Goal: Information Seeking & Learning: Learn about a topic

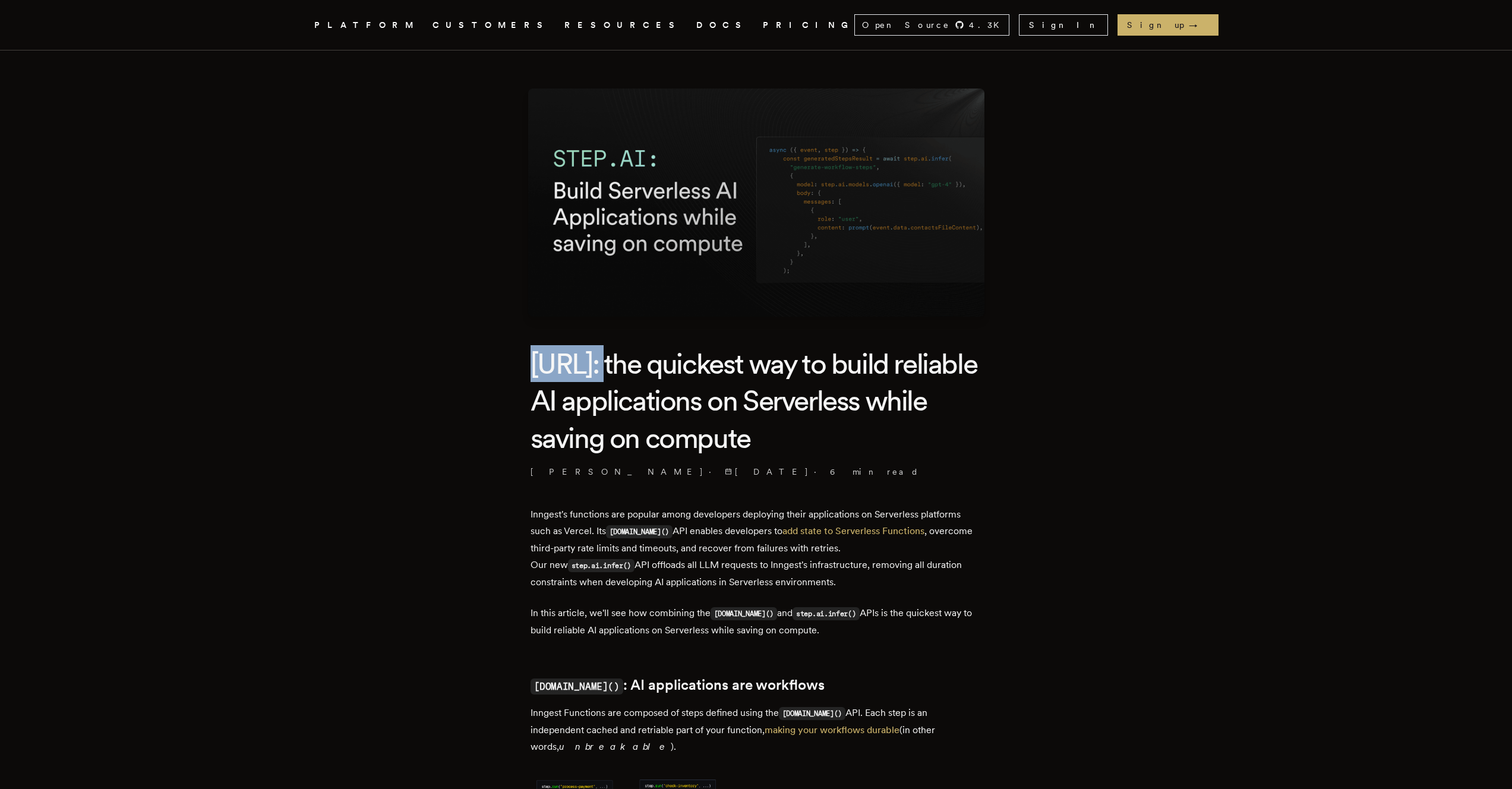
drag, startPoint x: 610, startPoint y: 367, endPoint x: 537, endPoint y: 369, distance: 73.0
click at [537, 369] on h1 "step.ai: the quickest way to build reliable AI applications on Serverless while…" at bounding box center [756, 401] width 451 height 111
copy h1 "step.ai"
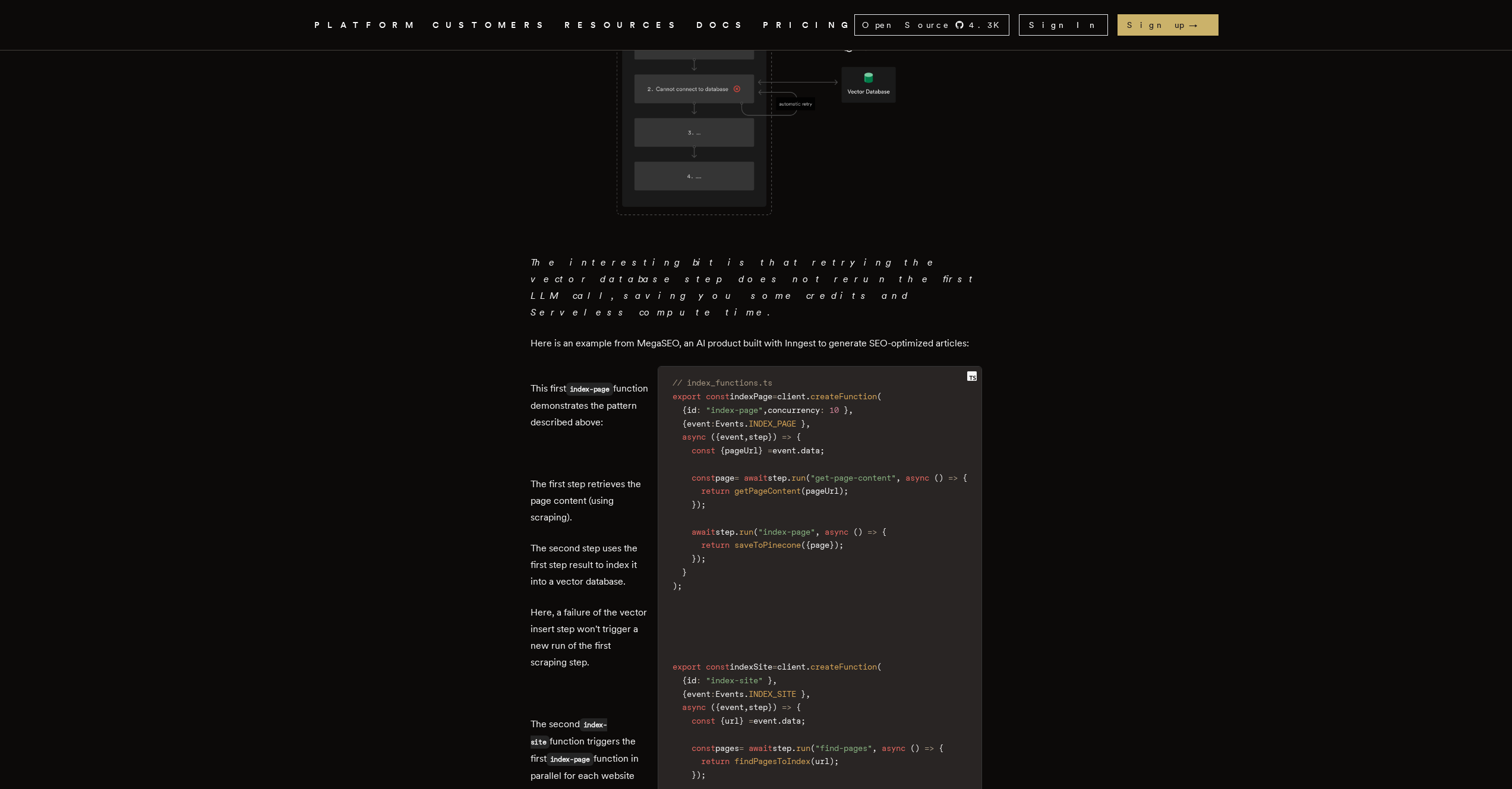
scroll to position [1152, 0]
click at [564, 381] on p "This first index-page function demonstrates the pattern described above:" at bounding box center [590, 403] width 118 height 50
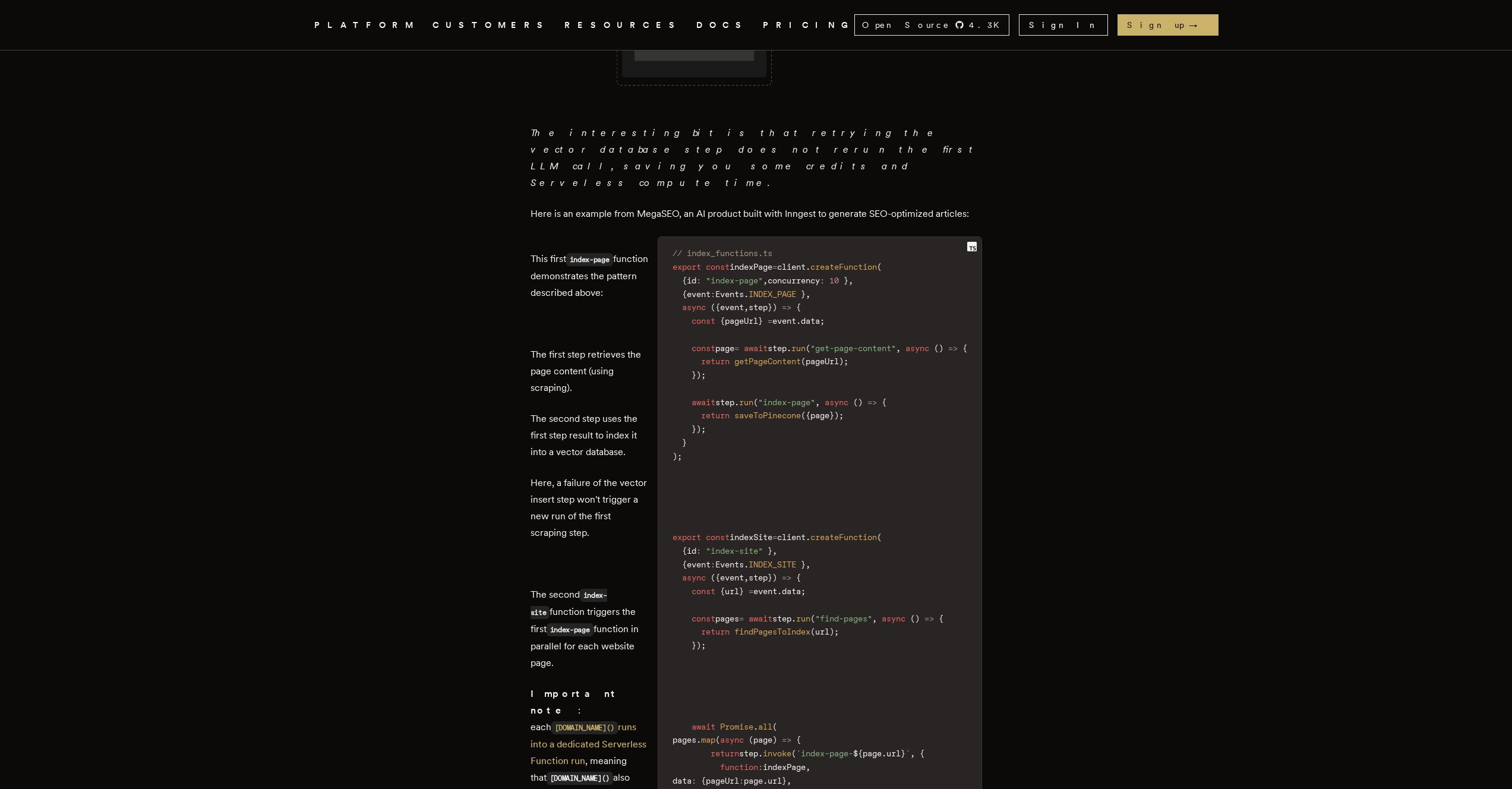
scroll to position [1287, 0]
click at [797, 296] on span "{" at bounding box center [799, 301] width 5 height 10
click at [741, 292] on code "// index_functions.ts export const indexPage = client . createFunction ( { id :…" at bounding box center [820, 544] width 323 height 613
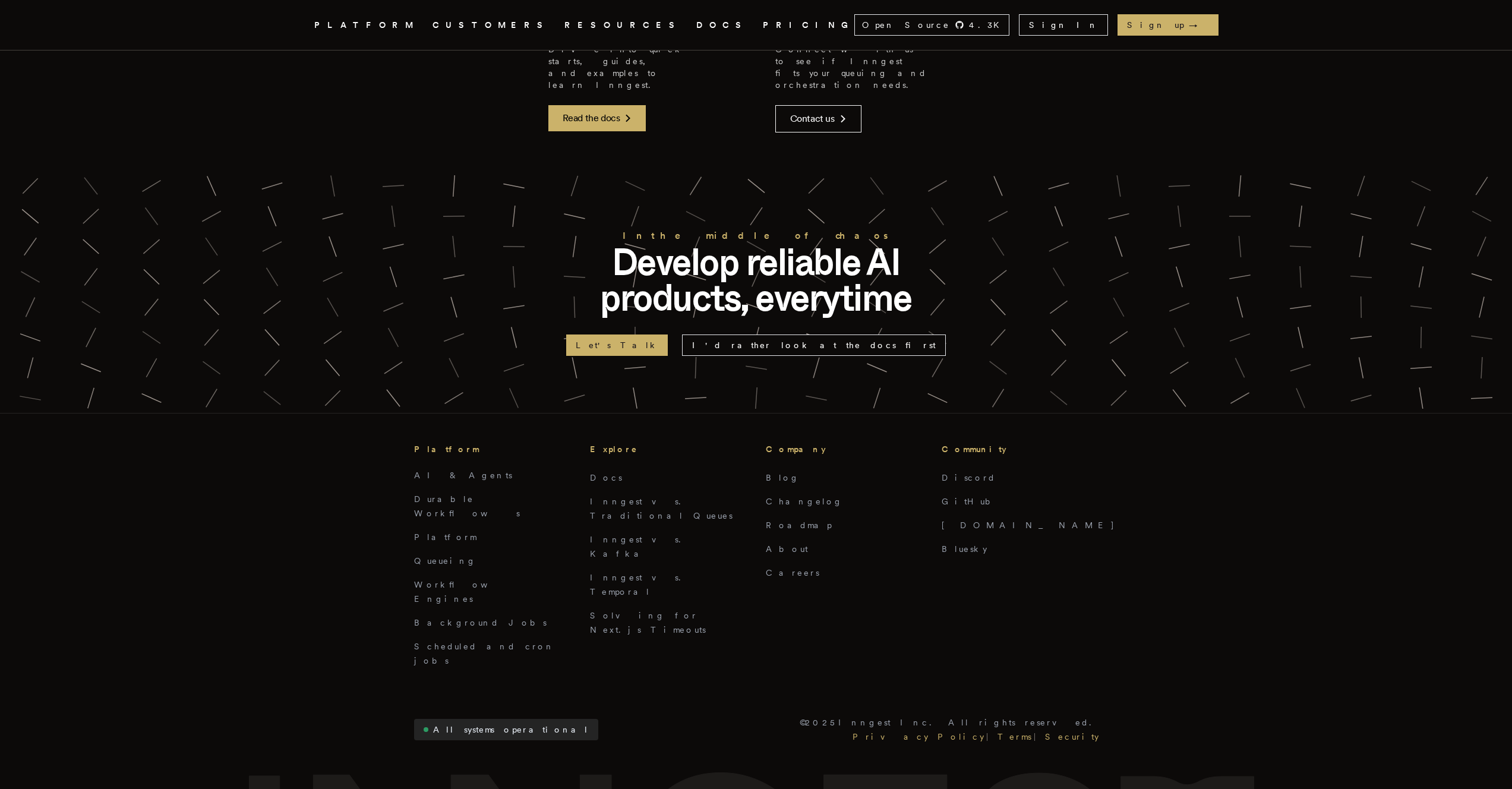
scroll to position [4868, 0]
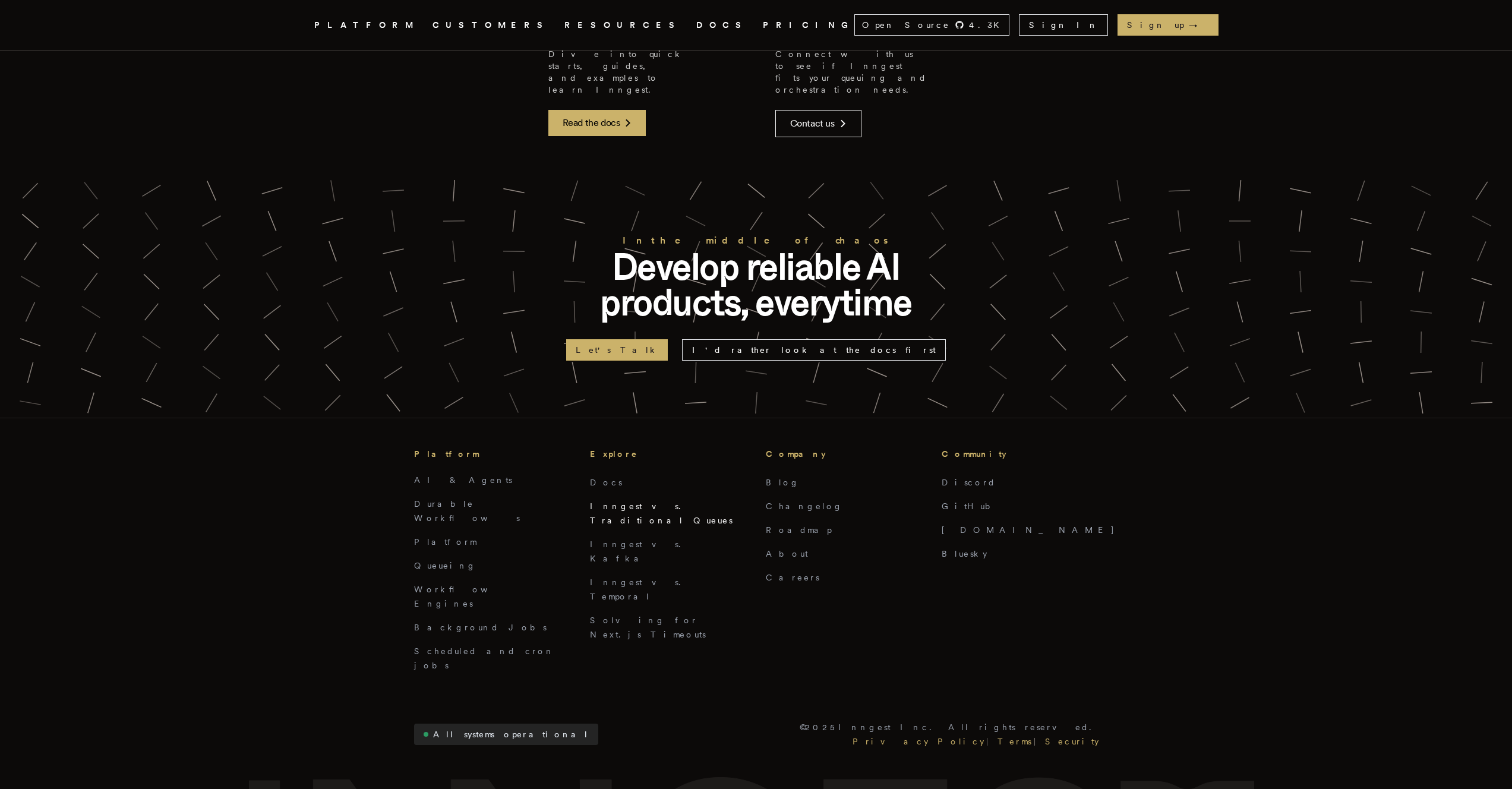
click at [629, 525] on link "Inngest vs. Traditional Queues" at bounding box center [661, 513] width 142 height 24
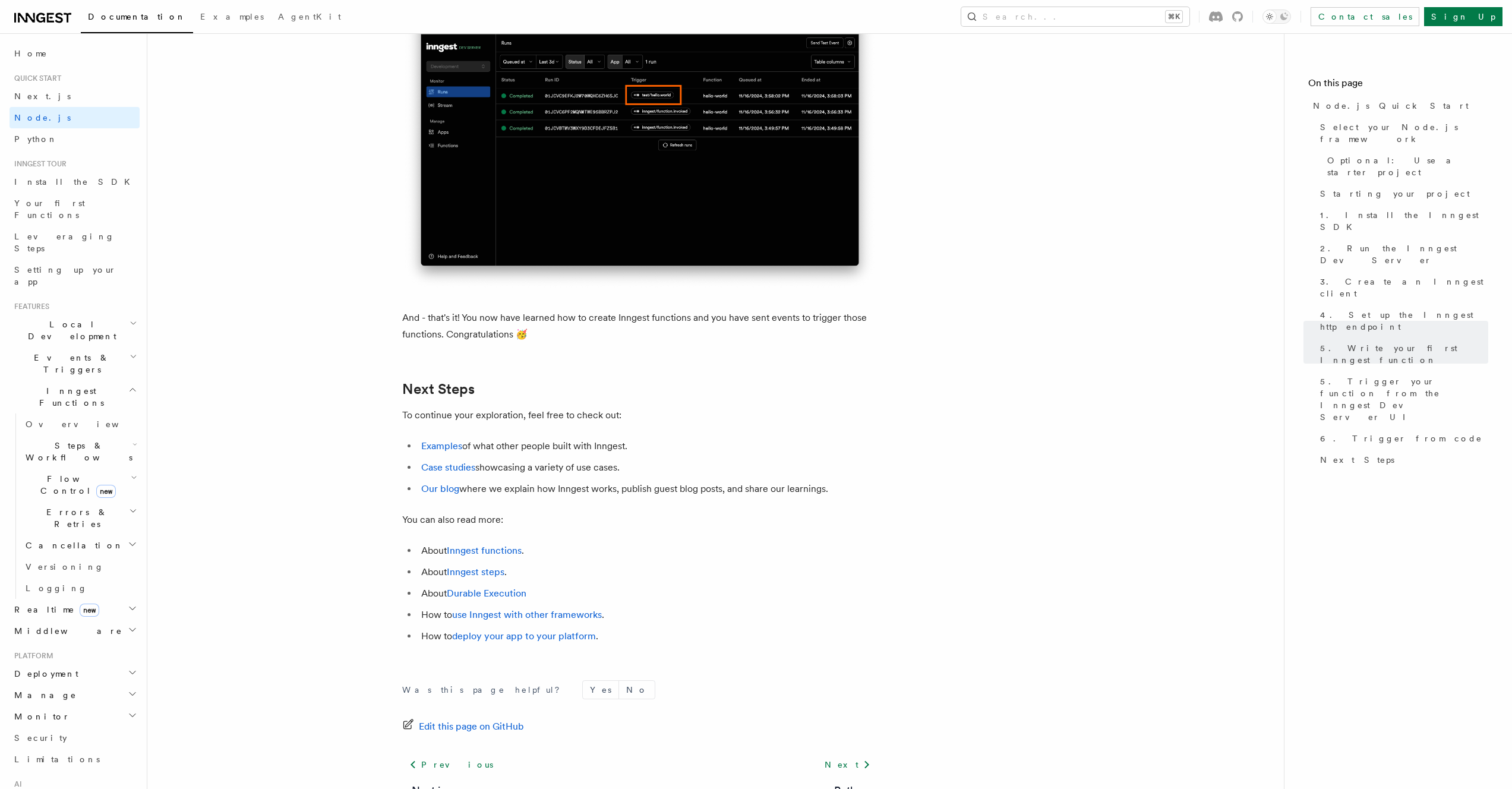
scroll to position [7093, 0]
click at [493, 641] on link "deploy your app to your platform" at bounding box center [524, 635] width 144 height 11
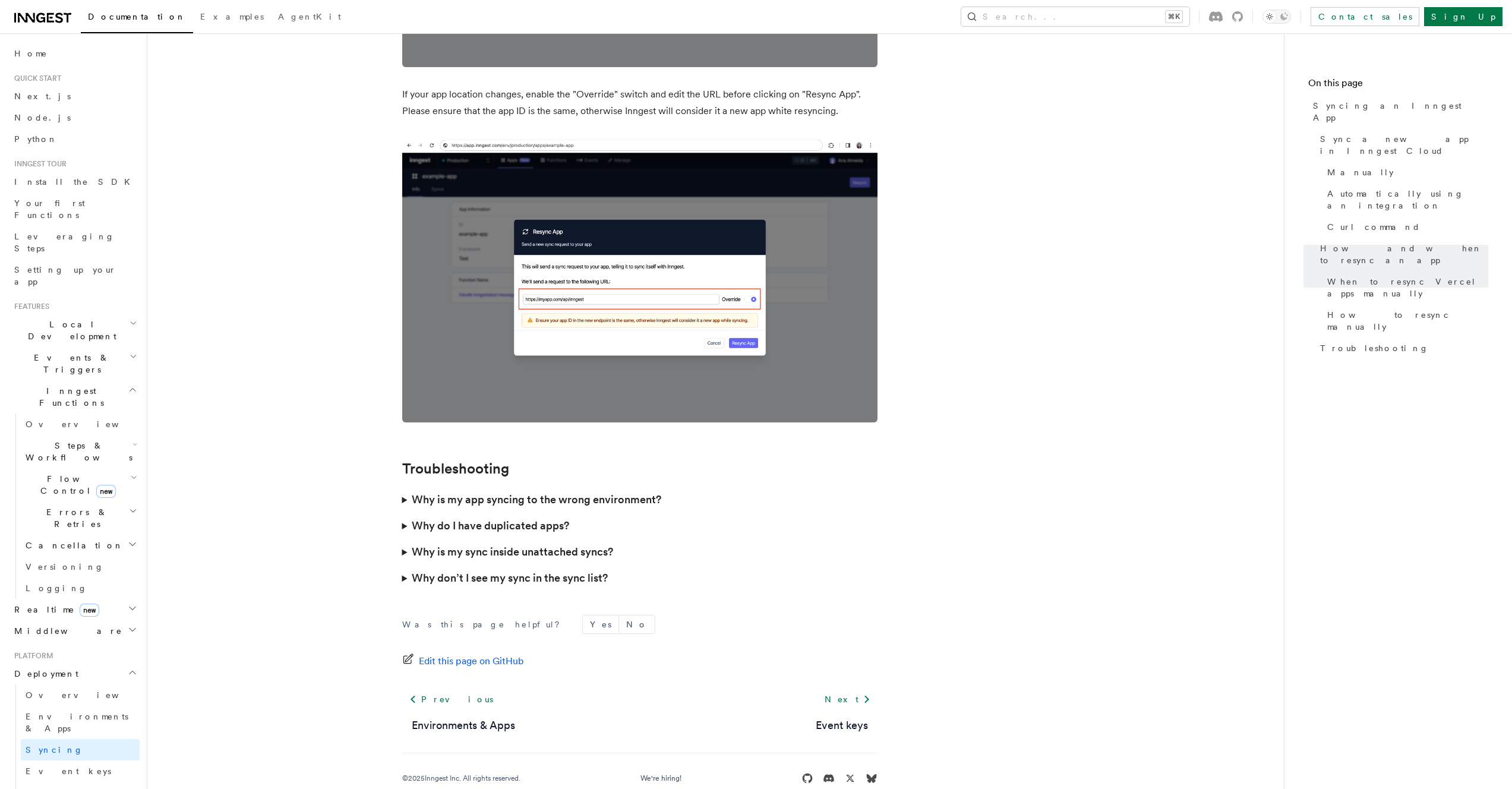
scroll to position [3155, 0]
click at [403, 487] on summary "Why is my app syncing to the wrong environment?" at bounding box center [640, 499] width 475 height 26
